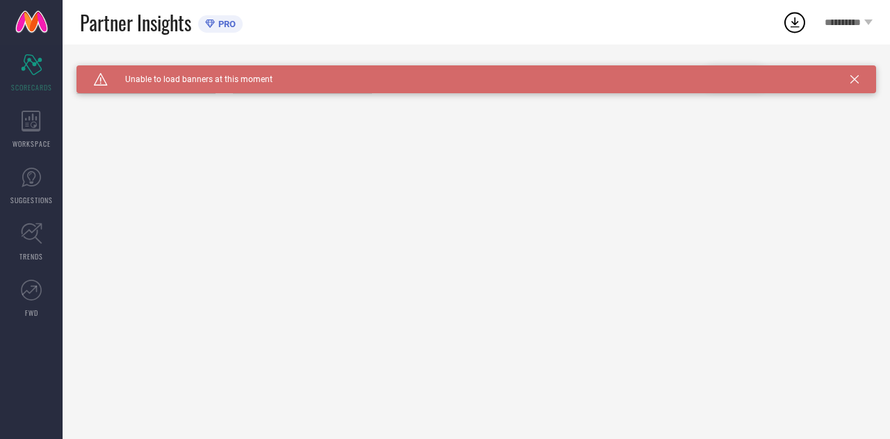
type input "All"
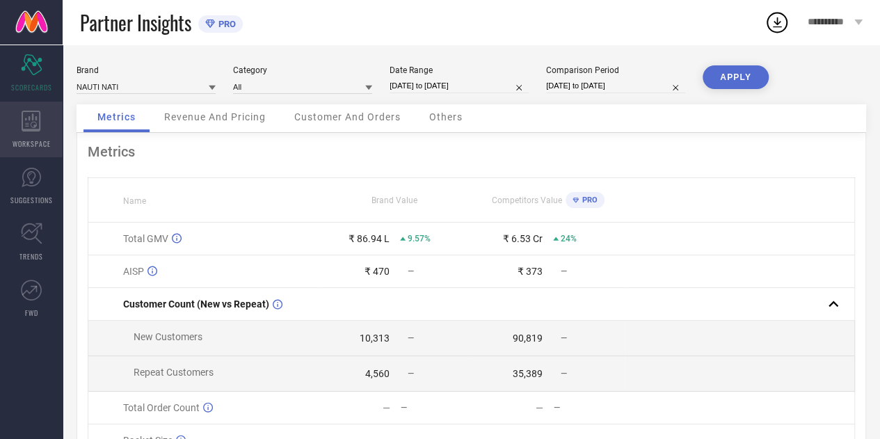
click at [33, 133] on div "WORKSPACE" at bounding box center [31, 130] width 63 height 56
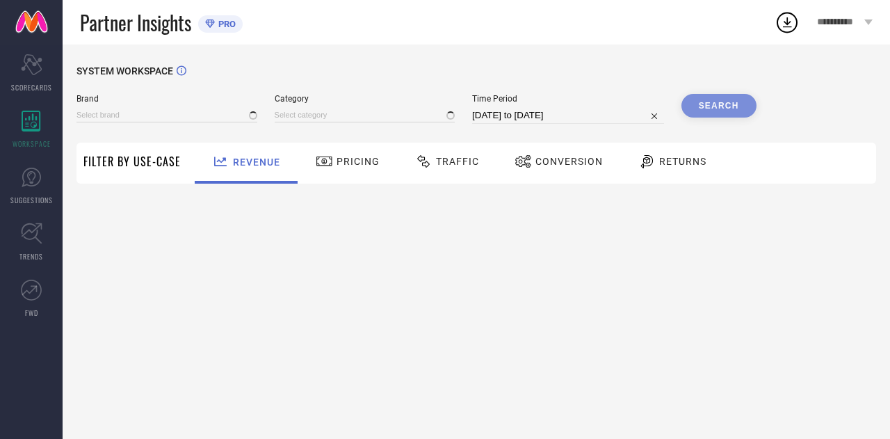
type input "NAUTI NATI"
type input "All"
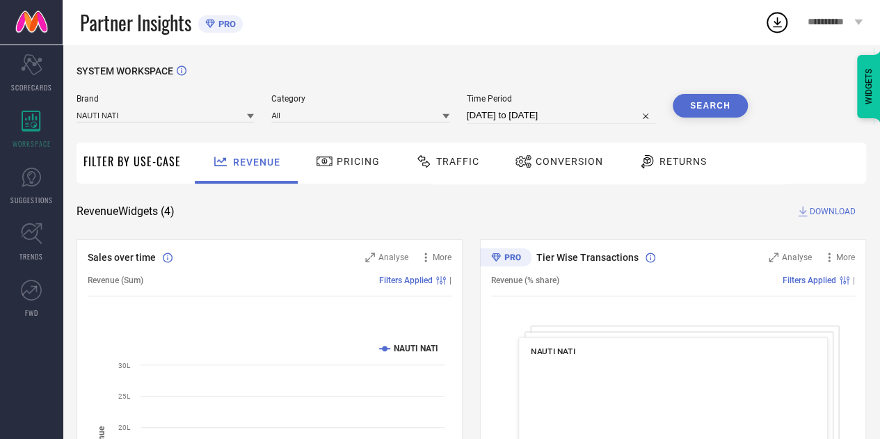
click at [431, 155] on div at bounding box center [425, 161] width 21 height 17
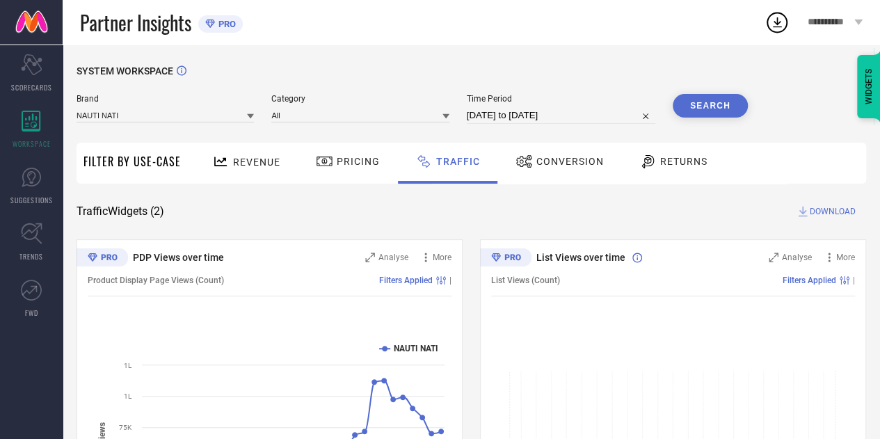
click at [569, 159] on span "Conversion" at bounding box center [569, 161] width 67 height 11
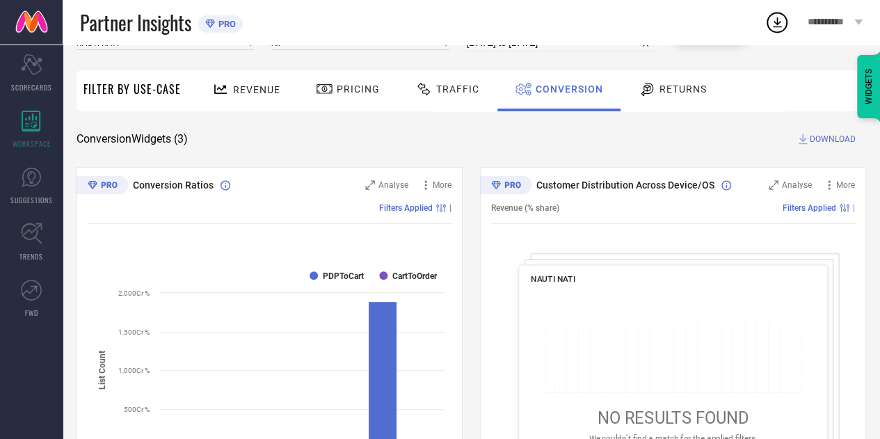
scroll to position [28, 0]
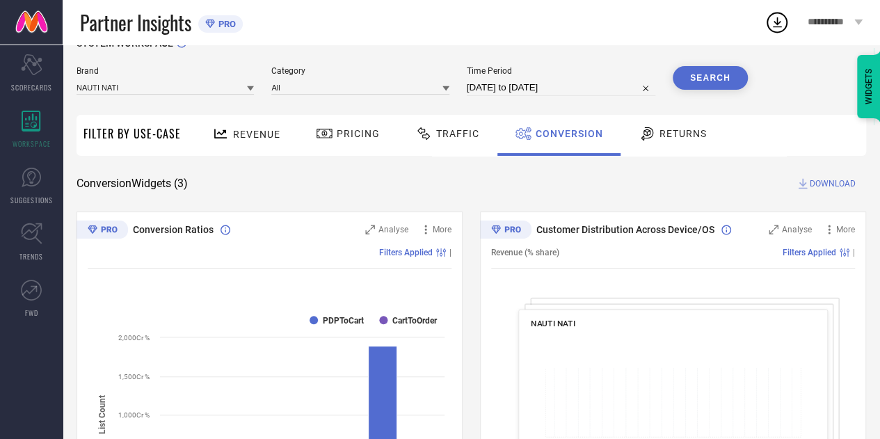
click at [448, 136] on span "Traffic" at bounding box center [457, 133] width 43 height 11
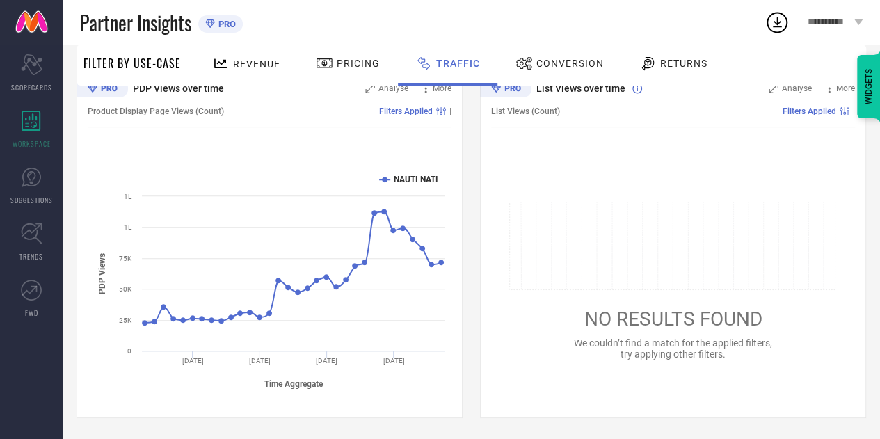
scroll to position [0, 0]
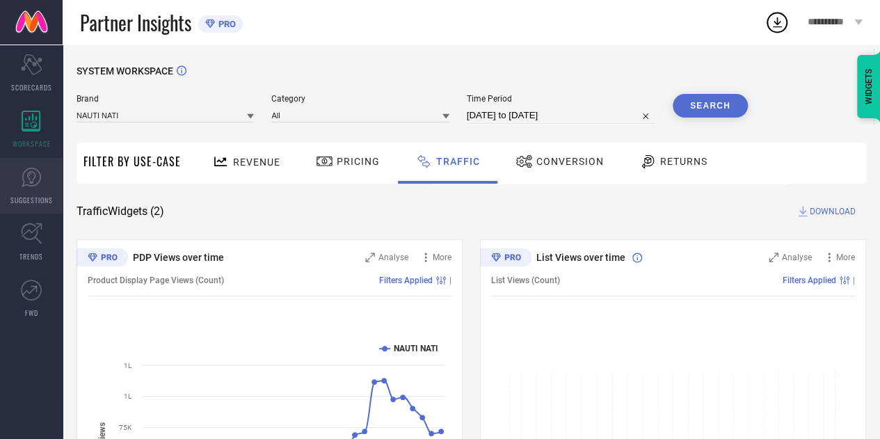
click at [40, 188] on link "SUGGESTIONS" at bounding box center [31, 186] width 63 height 56
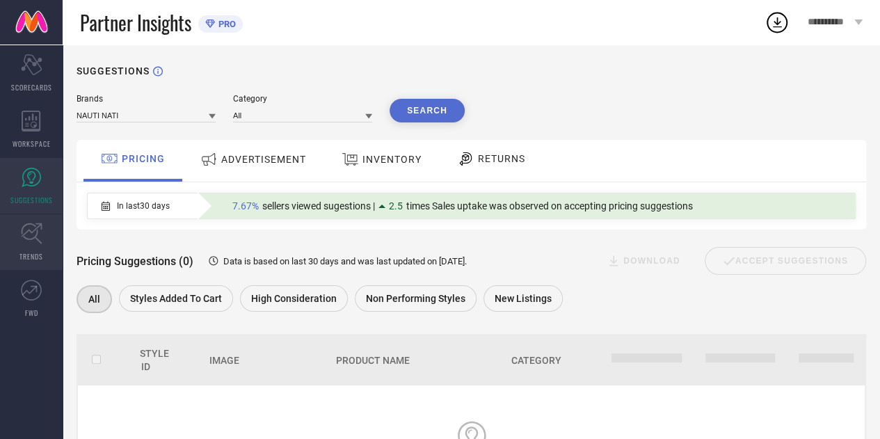
click at [38, 239] on icon at bounding box center [32, 234] width 22 height 22
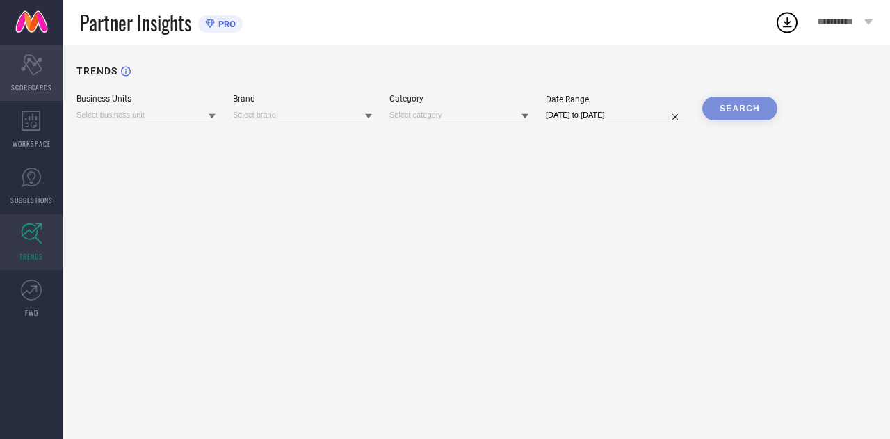
click at [26, 85] on span "SCORECARDS" at bounding box center [31, 87] width 41 height 10
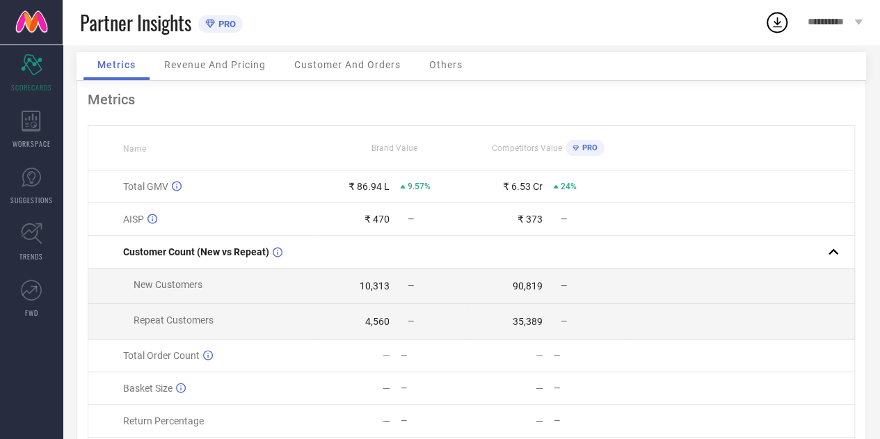
scroll to position [54, 0]
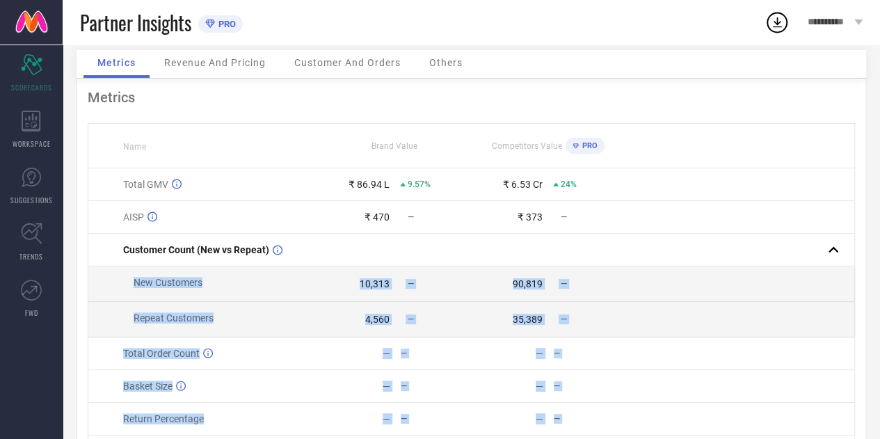
drag, startPoint x: 555, startPoint y: 266, endPoint x: 597, endPoint y: 454, distance: 192.4
click at [597, 385] on html "**********" at bounding box center [440, 165] width 880 height 439
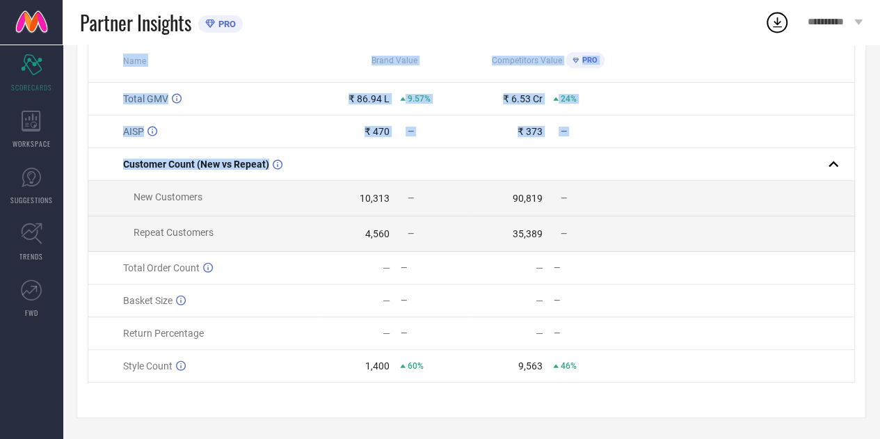
click at [872, 341] on div "Brand NAUTI NATI Category All Date Range [DATE] to [DATE] Comparison Period [DA…" at bounding box center [471, 172] width 817 height 534
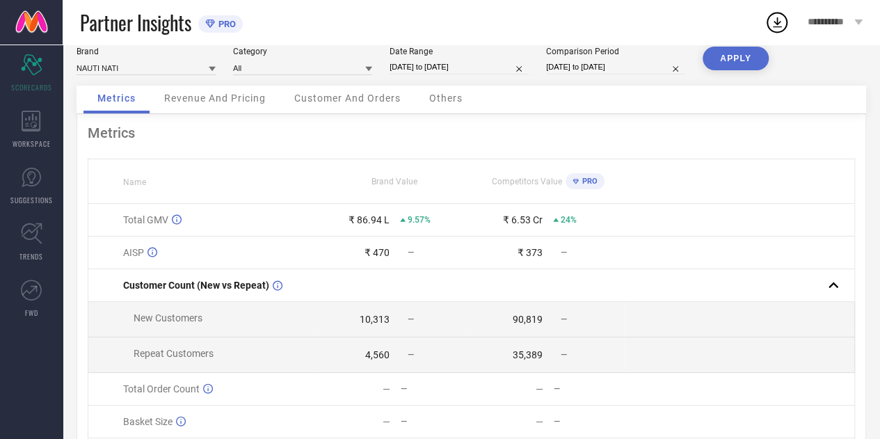
scroll to position [18, 0]
